Goal: Information Seeking & Learning: Learn about a topic

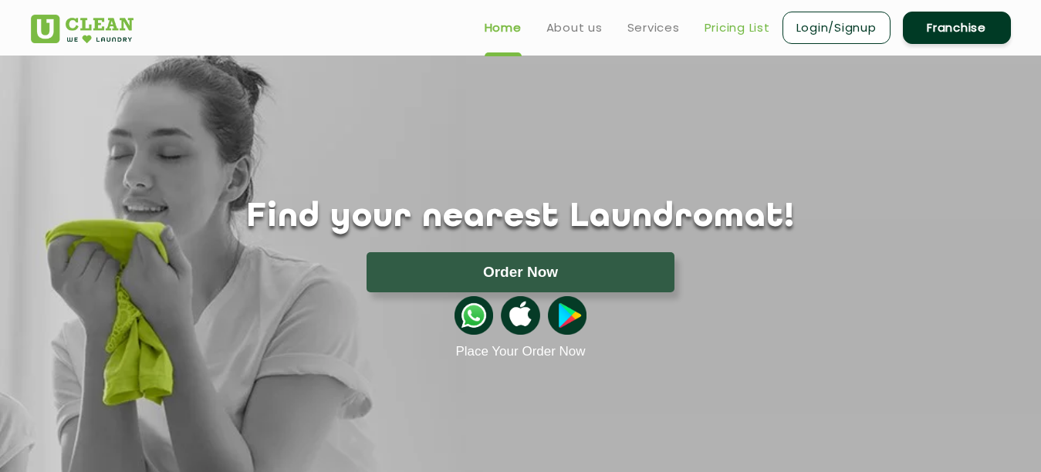
click at [713, 31] on link "Pricing List" at bounding box center [738, 28] width 66 height 19
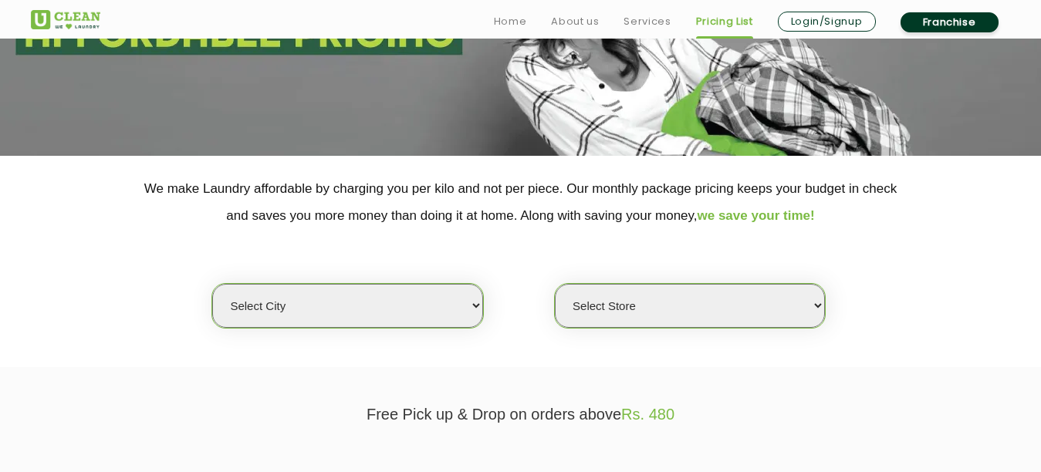
scroll to position [232, 0]
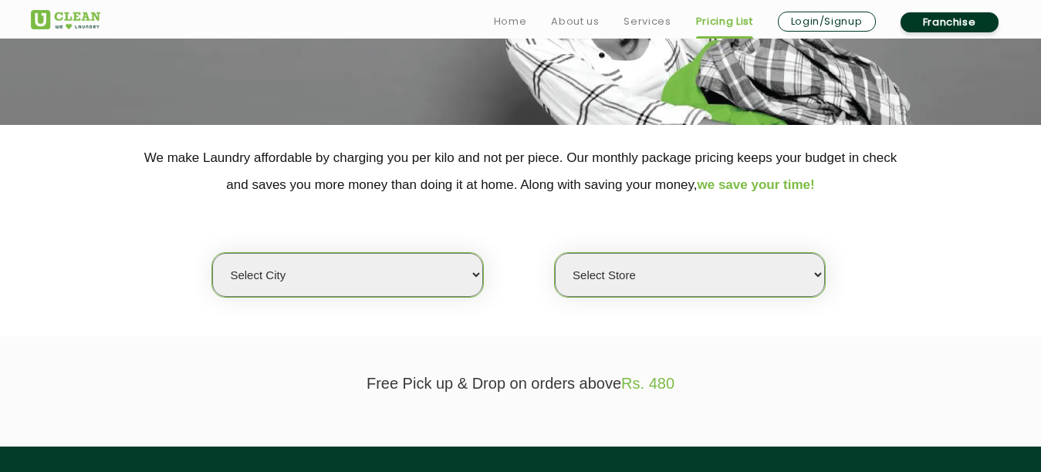
click at [390, 284] on select "Select city [GEOGRAPHIC_DATA] [GEOGRAPHIC_DATA] [GEOGRAPHIC_DATA] [GEOGRAPHIC_D…" at bounding box center [347, 275] width 270 height 44
click at [390, 283] on select "Select city [GEOGRAPHIC_DATA] [GEOGRAPHIC_DATA] [GEOGRAPHIC_DATA] [GEOGRAPHIC_D…" at bounding box center [347, 275] width 270 height 44
select select "18"
click at [212, 253] on select "Select city [GEOGRAPHIC_DATA] [GEOGRAPHIC_DATA] [GEOGRAPHIC_DATA] [GEOGRAPHIC_D…" at bounding box center [347, 275] width 270 height 44
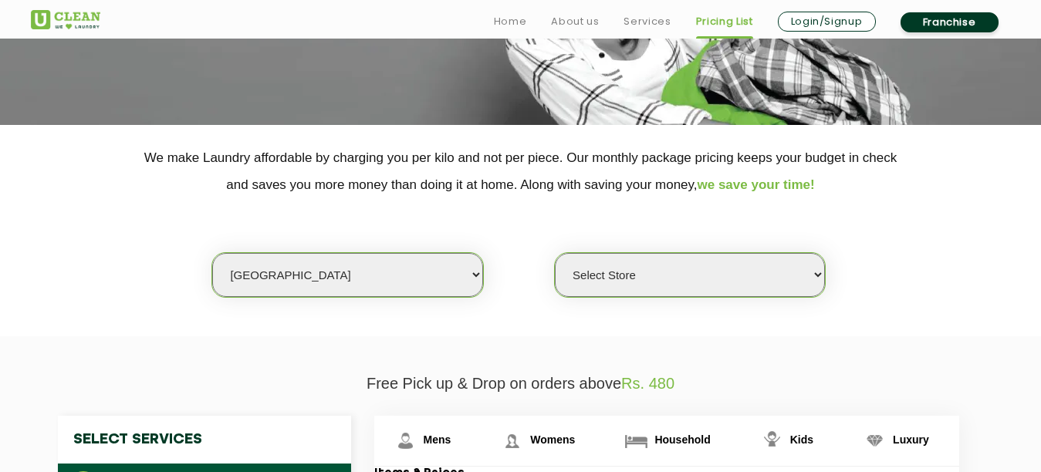
click at [668, 283] on select "Select Store [GEOGRAPHIC_DATA] [GEOGRAPHIC_DATA] [PERSON_NAME][GEOGRAPHIC_DATA]…" at bounding box center [690, 275] width 270 height 44
click at [555, 253] on select "Select Store [GEOGRAPHIC_DATA] [GEOGRAPHIC_DATA] [PERSON_NAME][GEOGRAPHIC_DATA]…" at bounding box center [690, 275] width 270 height 44
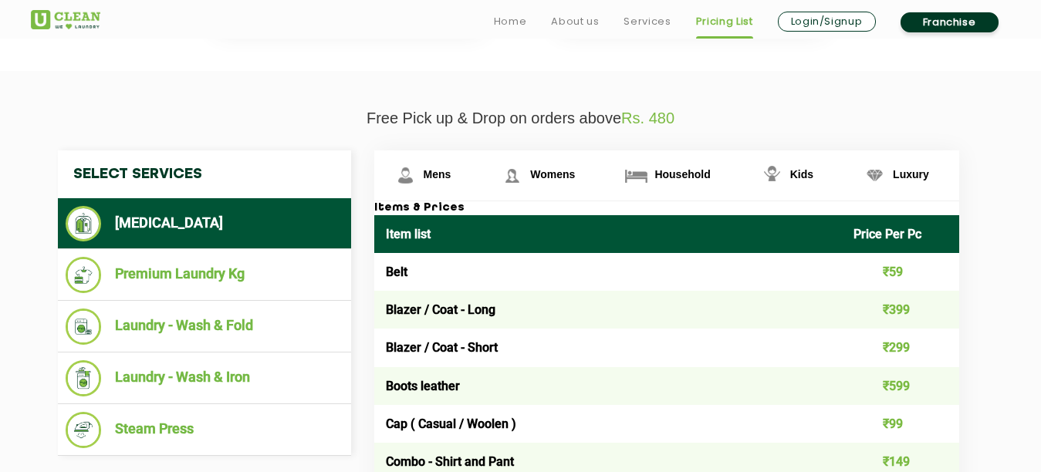
scroll to position [540, 0]
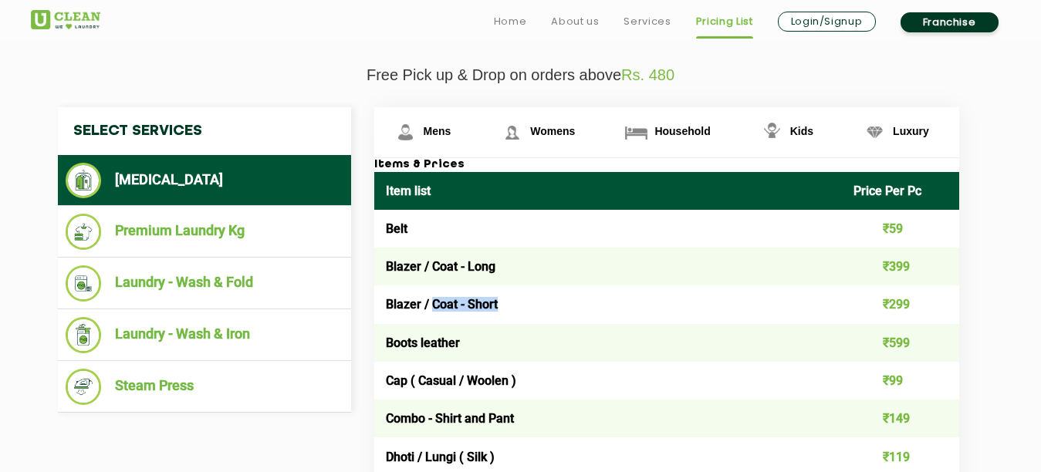
drag, startPoint x: 432, startPoint y: 305, endPoint x: 577, endPoint y: 319, distance: 145.8
click at [577, 319] on td "Blazer / Coat - Short" at bounding box center [608, 305] width 469 height 38
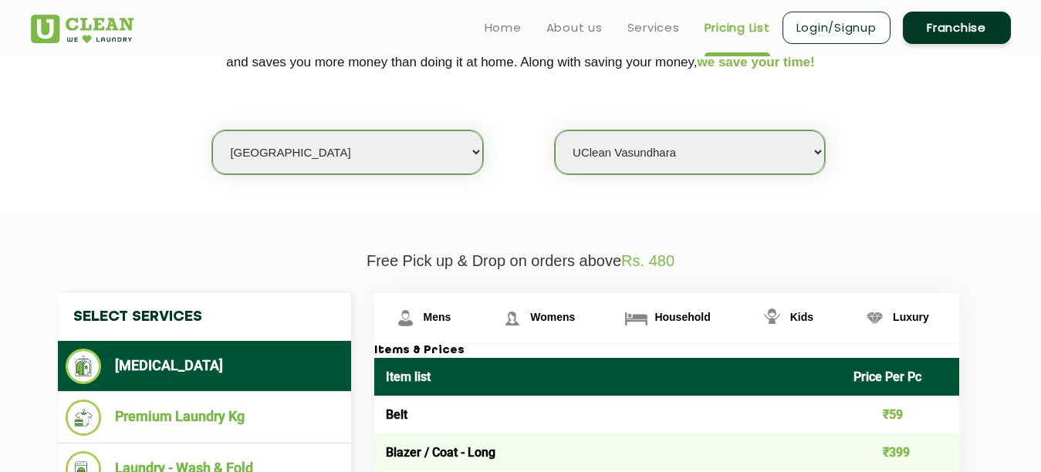
scroll to position [307, 0]
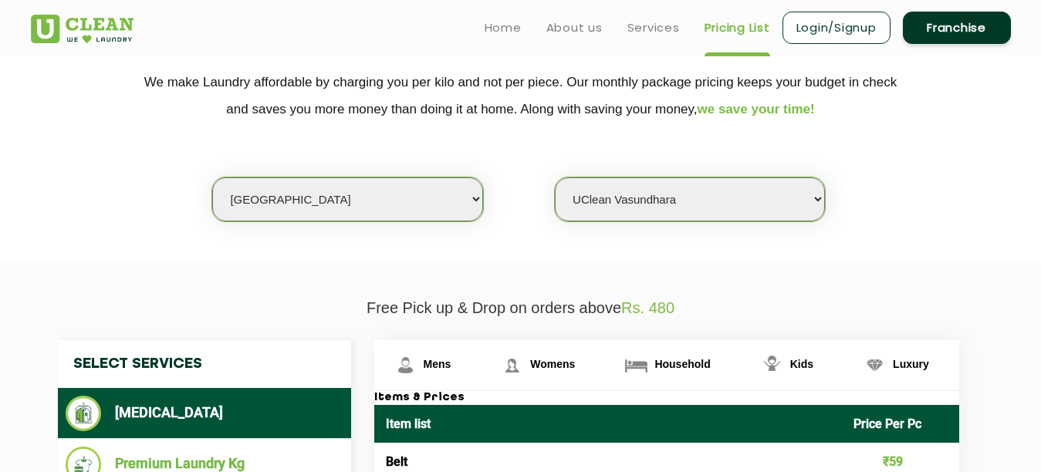
click at [752, 206] on select "Select Store [GEOGRAPHIC_DATA] [GEOGRAPHIC_DATA] [PERSON_NAME][GEOGRAPHIC_DATA]…" at bounding box center [690, 200] width 270 height 44
click at [555, 178] on select "Select Store [GEOGRAPHIC_DATA] [GEOGRAPHIC_DATA] [PERSON_NAME][GEOGRAPHIC_DATA]…" at bounding box center [690, 200] width 270 height 44
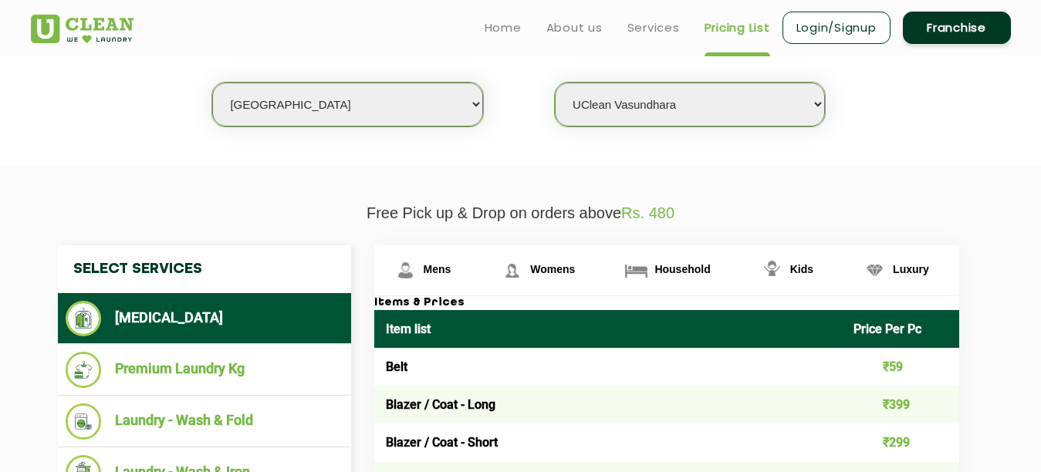
scroll to position [219, 0]
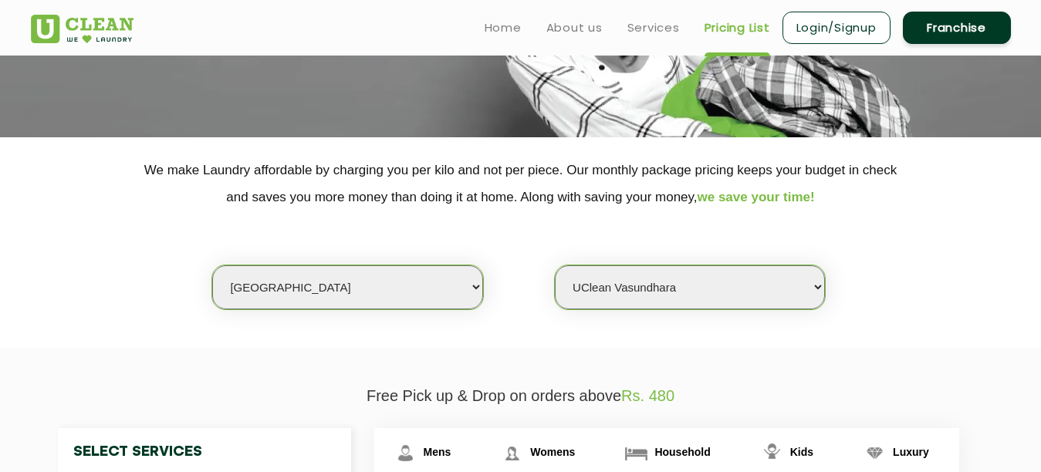
click at [602, 292] on select "Select Store [GEOGRAPHIC_DATA] [GEOGRAPHIC_DATA] [PERSON_NAME][GEOGRAPHIC_DATA]…" at bounding box center [690, 288] width 270 height 44
click at [555, 266] on select "Select Store [GEOGRAPHIC_DATA] [GEOGRAPHIC_DATA] [PERSON_NAME][GEOGRAPHIC_DATA]…" at bounding box center [690, 288] width 270 height 44
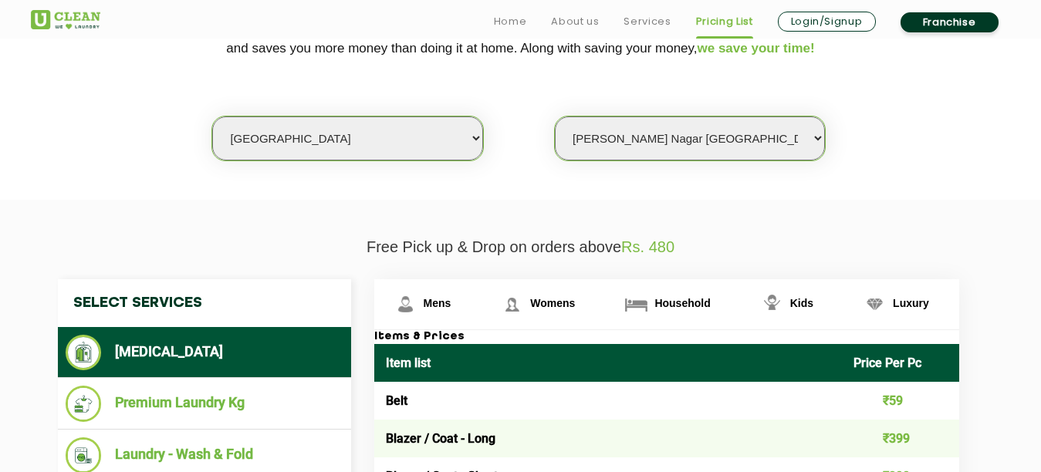
scroll to position [354, 0]
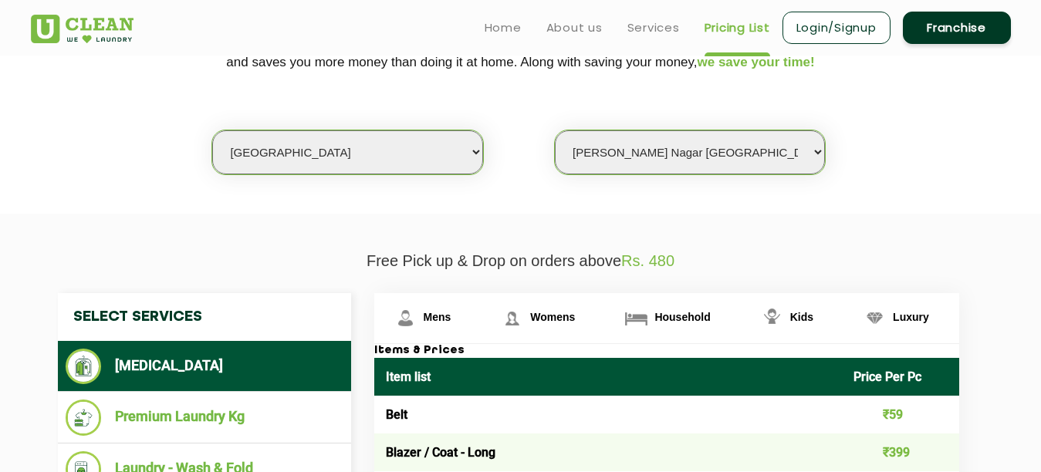
click at [659, 158] on select "Select Store [GEOGRAPHIC_DATA] [GEOGRAPHIC_DATA] [PERSON_NAME][GEOGRAPHIC_DATA]…" at bounding box center [690, 152] width 270 height 44
click at [555, 130] on select "Select Store [GEOGRAPHIC_DATA] [GEOGRAPHIC_DATA] [PERSON_NAME][GEOGRAPHIC_DATA]…" at bounding box center [690, 152] width 270 height 44
click at [692, 164] on select "Select Store [GEOGRAPHIC_DATA] [GEOGRAPHIC_DATA] [PERSON_NAME][GEOGRAPHIC_DATA]…" at bounding box center [690, 152] width 270 height 44
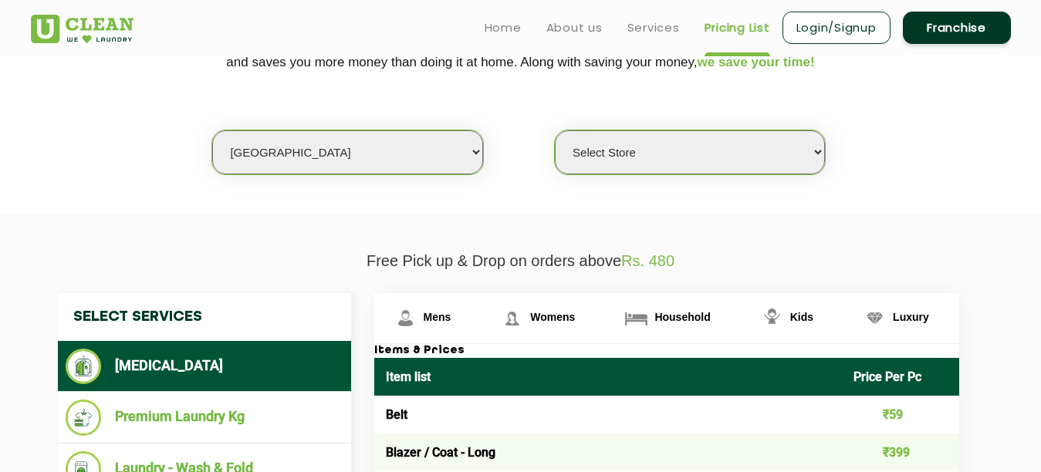
click at [555, 130] on select "Select Store [GEOGRAPHIC_DATA] [GEOGRAPHIC_DATA] [PERSON_NAME][GEOGRAPHIC_DATA]…" at bounding box center [690, 152] width 270 height 44
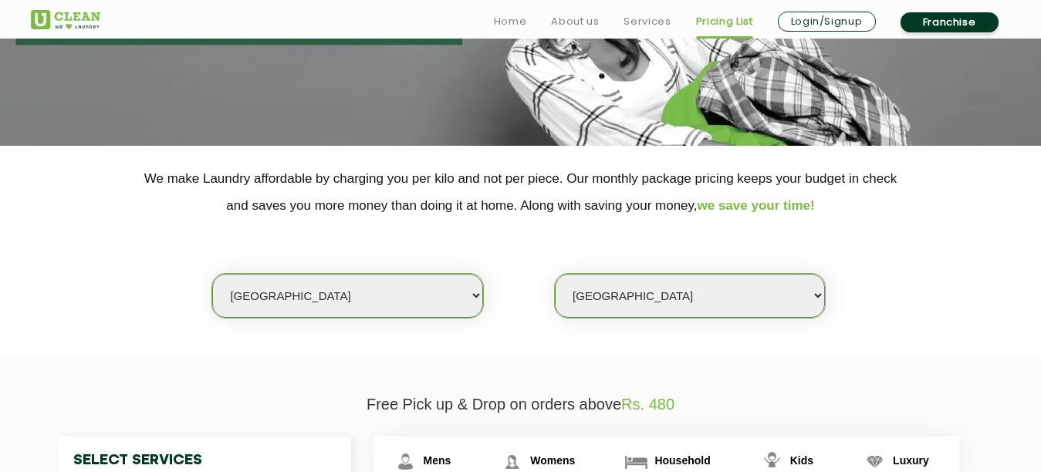
scroll to position [232, 0]
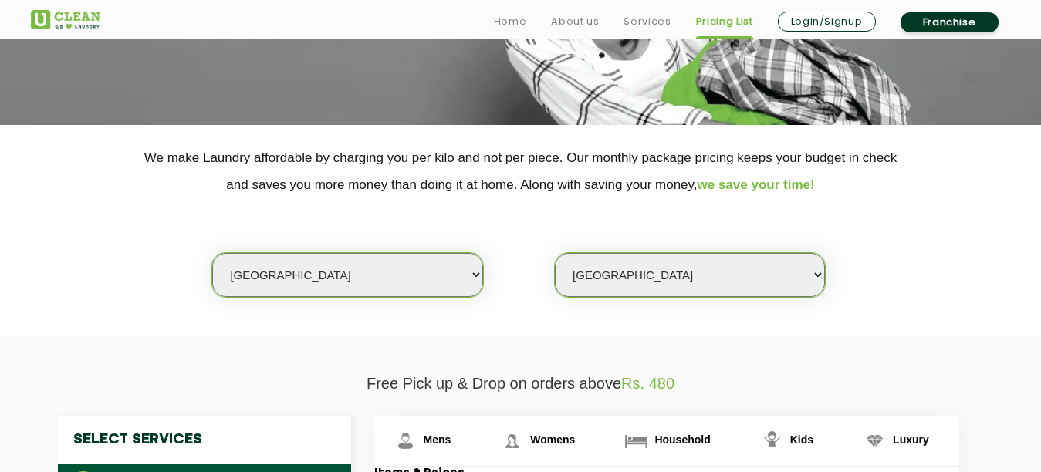
click at [648, 283] on select "Select Store [GEOGRAPHIC_DATA] [GEOGRAPHIC_DATA] [PERSON_NAME][GEOGRAPHIC_DATA]…" at bounding box center [690, 275] width 270 height 44
select select "307"
click at [555, 253] on select "Select Store [GEOGRAPHIC_DATA] [GEOGRAPHIC_DATA] [PERSON_NAME][GEOGRAPHIC_DATA]…" at bounding box center [690, 275] width 270 height 44
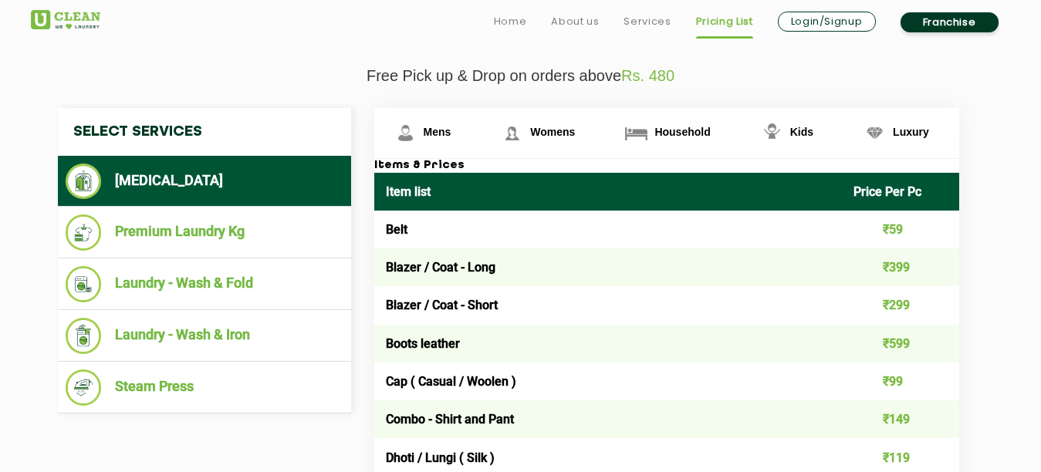
scroll to position [540, 0]
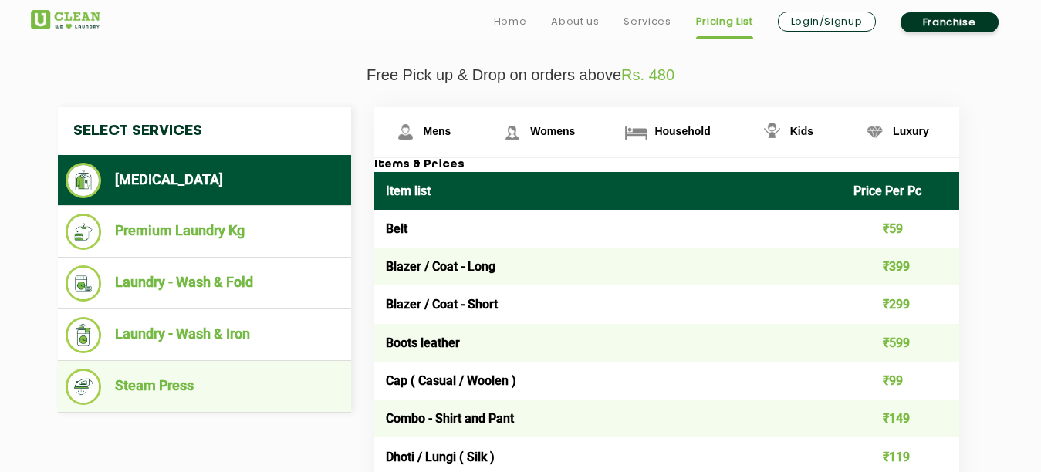
click at [175, 391] on li "Steam Press" at bounding box center [205, 387] width 278 height 36
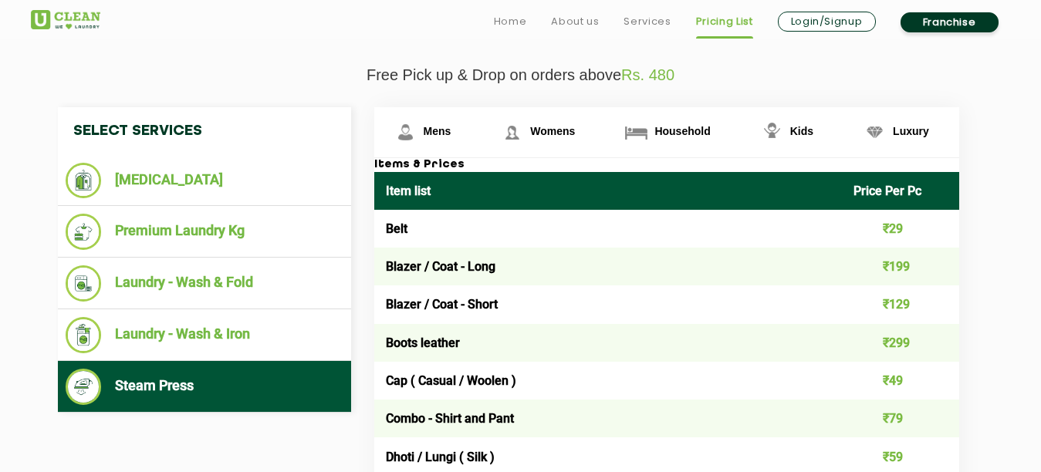
click at [798, 316] on td "Blazer / Coat - Short" at bounding box center [608, 305] width 469 height 38
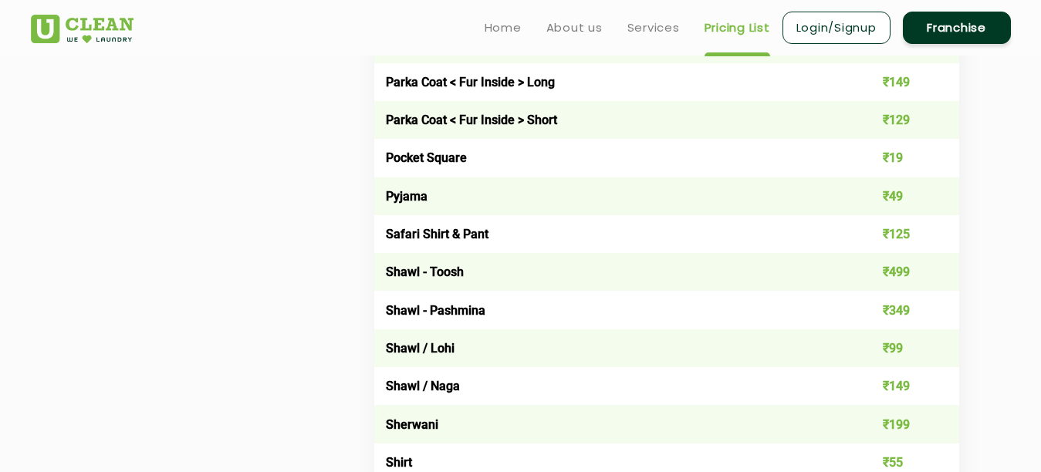
scroll to position [1899, 0]
